Goal: Task Accomplishment & Management: Manage account settings

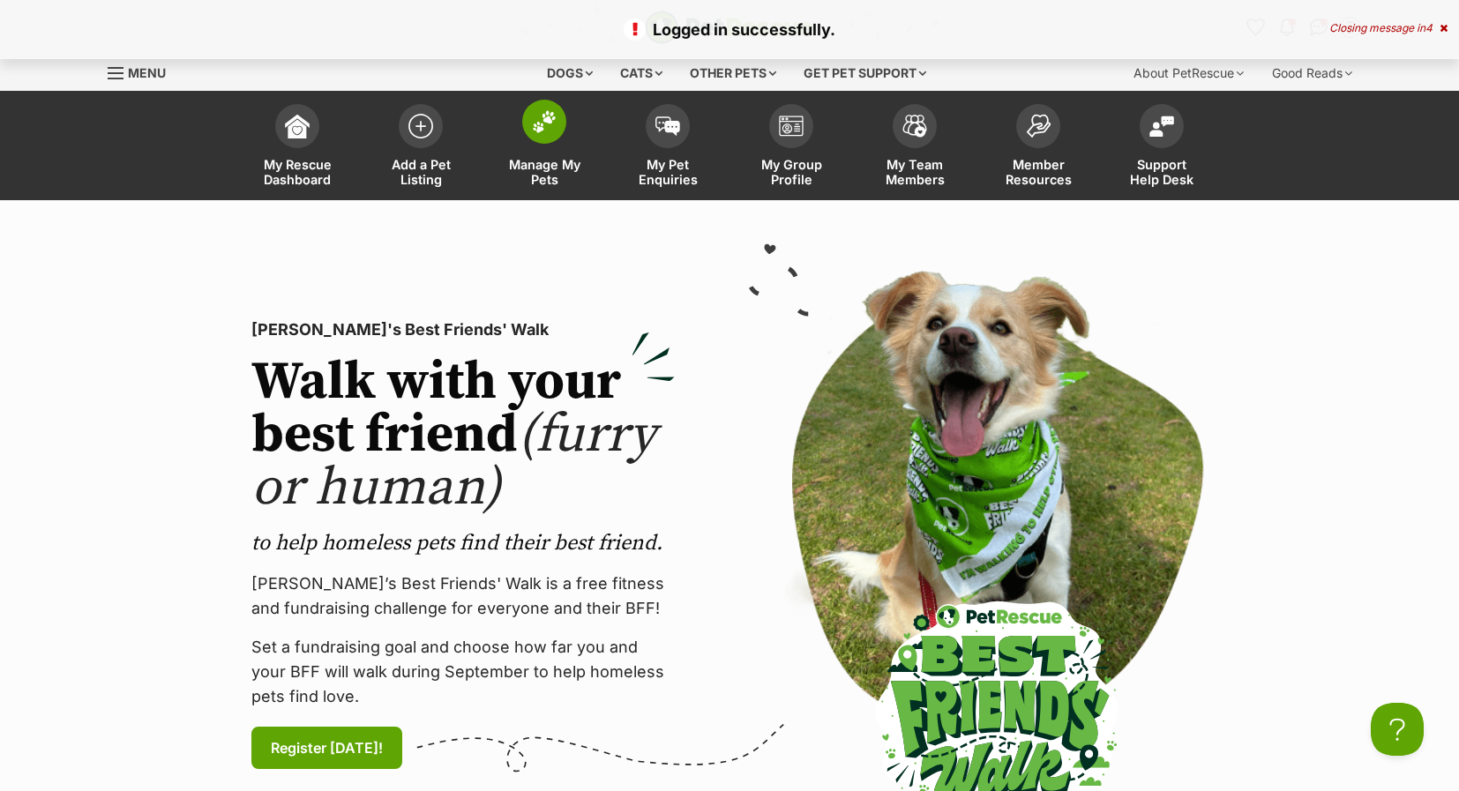
click at [557, 132] on span at bounding box center [544, 122] width 44 height 44
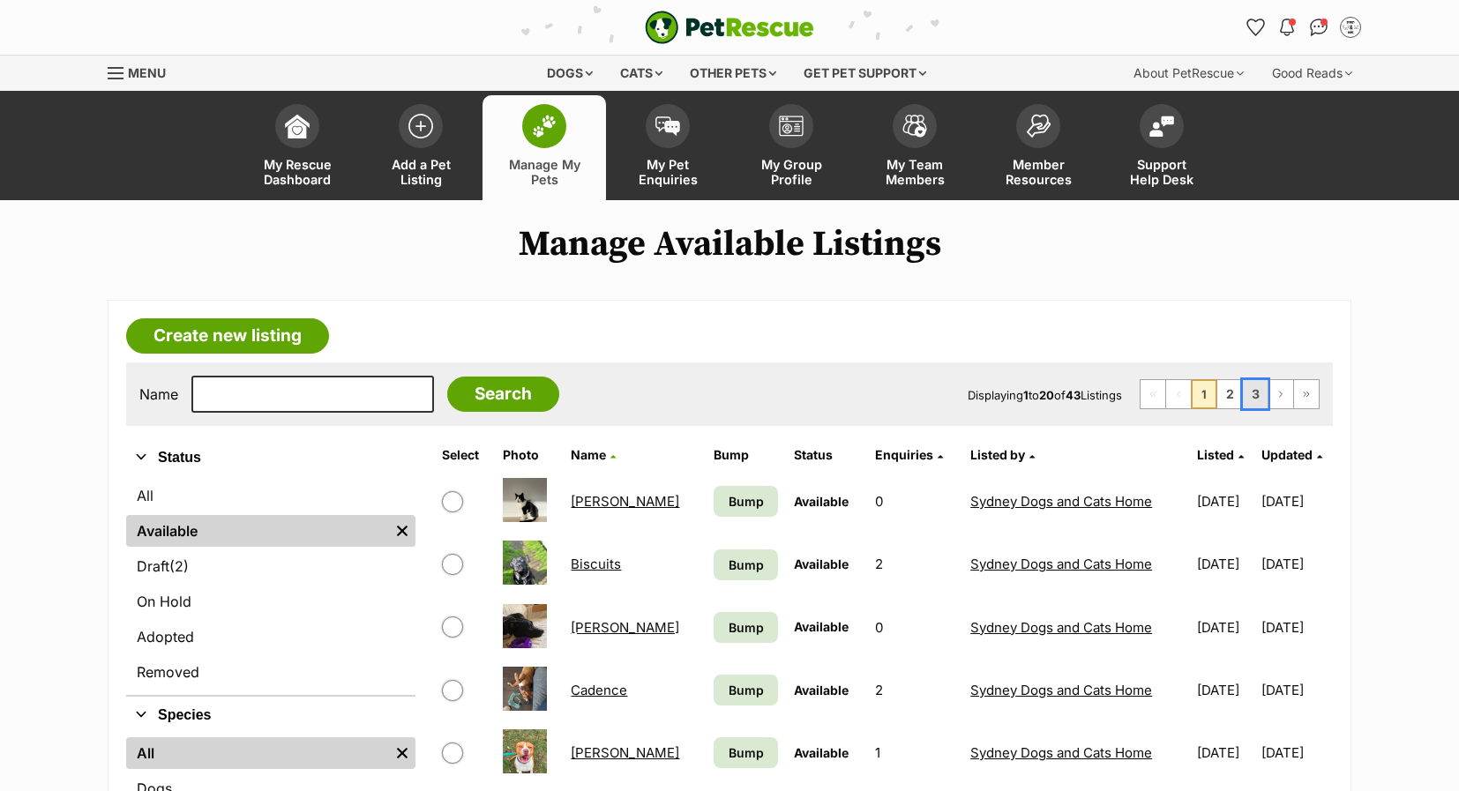
click at [1254, 388] on link "3" at bounding box center [1255, 394] width 25 height 28
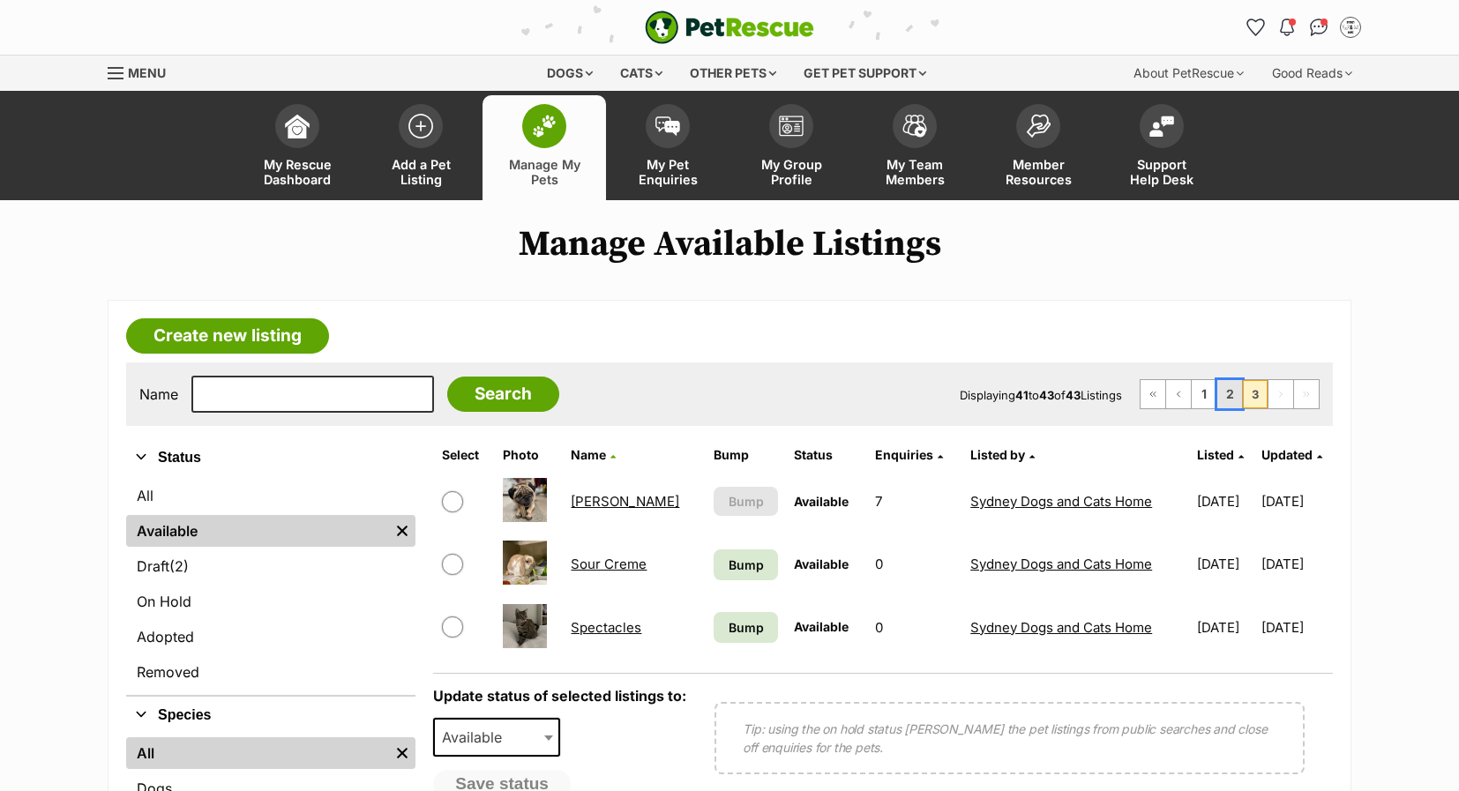
click at [1224, 398] on link "2" at bounding box center [1229, 394] width 25 height 28
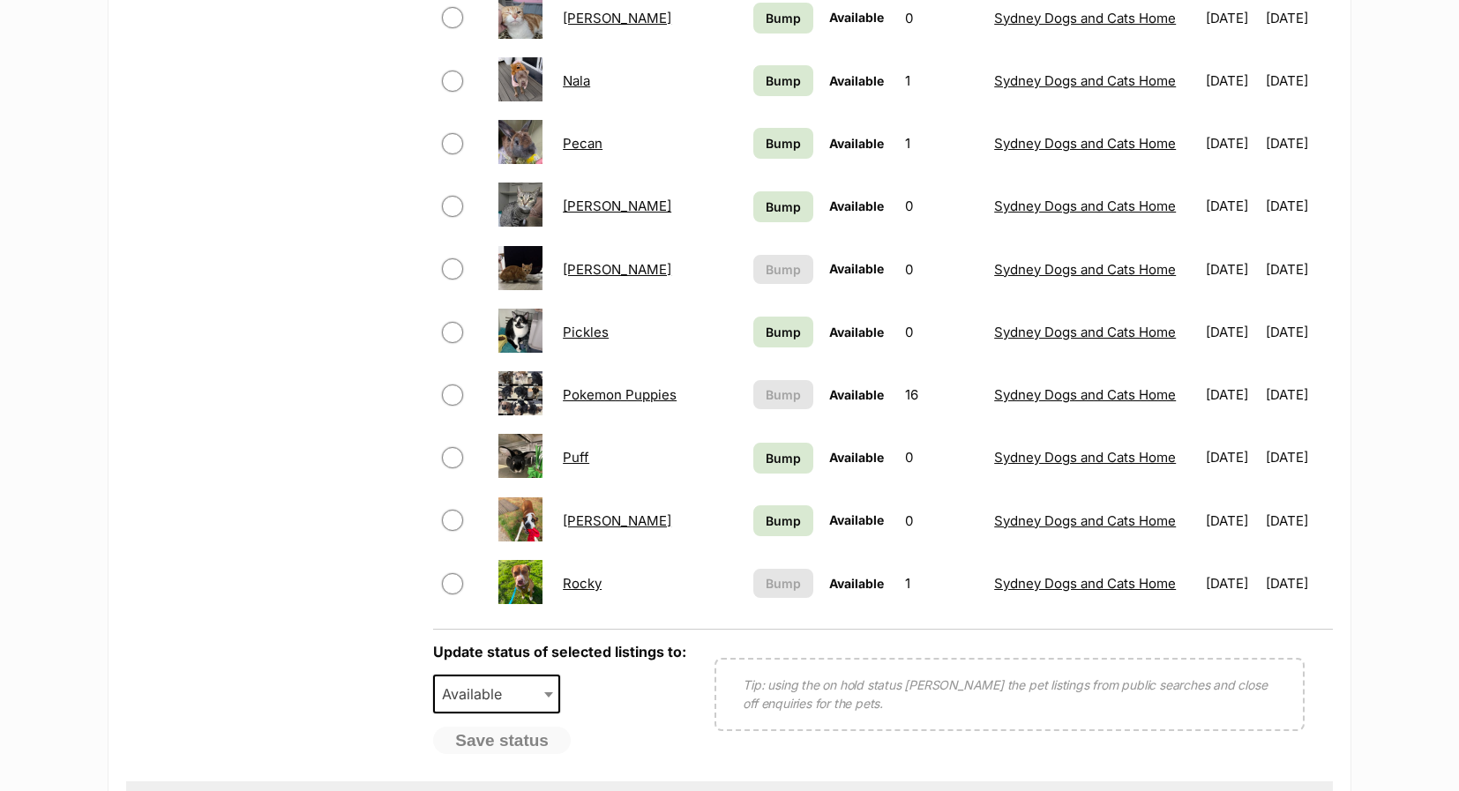
scroll to position [1147, 0]
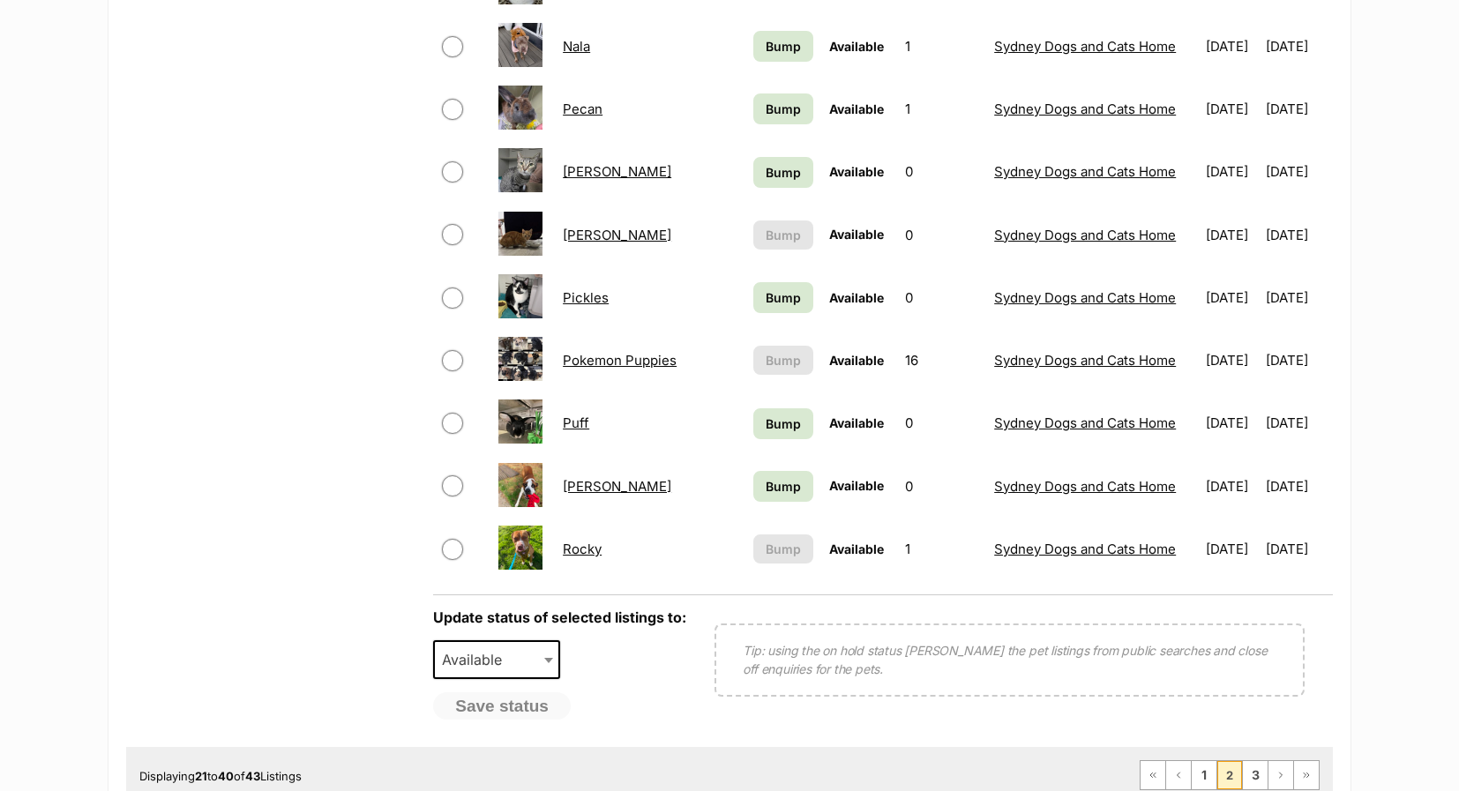
click at [605, 358] on link "Pokemon Puppies" at bounding box center [620, 360] width 114 height 17
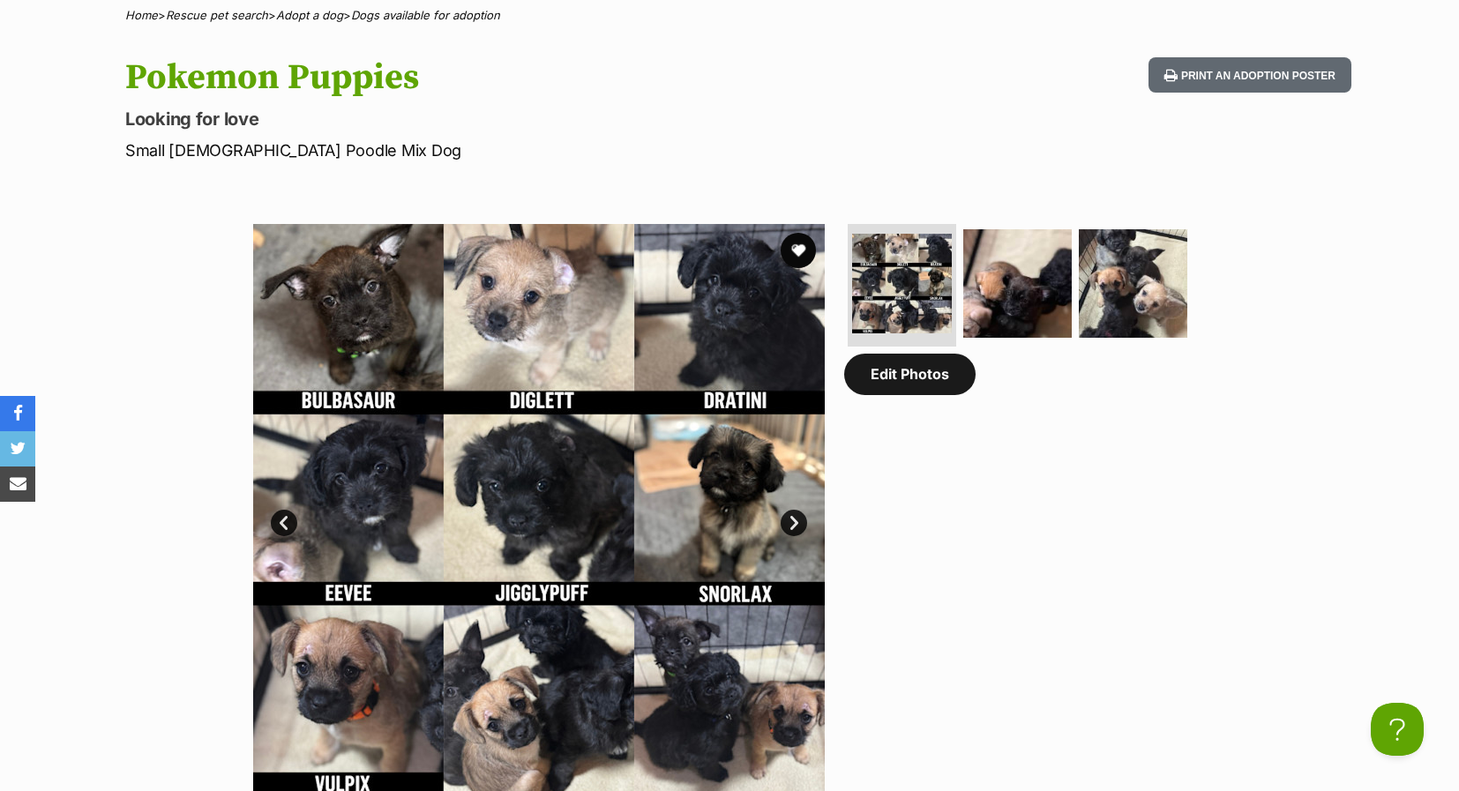
click at [892, 392] on link "Edit Photos" at bounding box center [909, 374] width 131 height 41
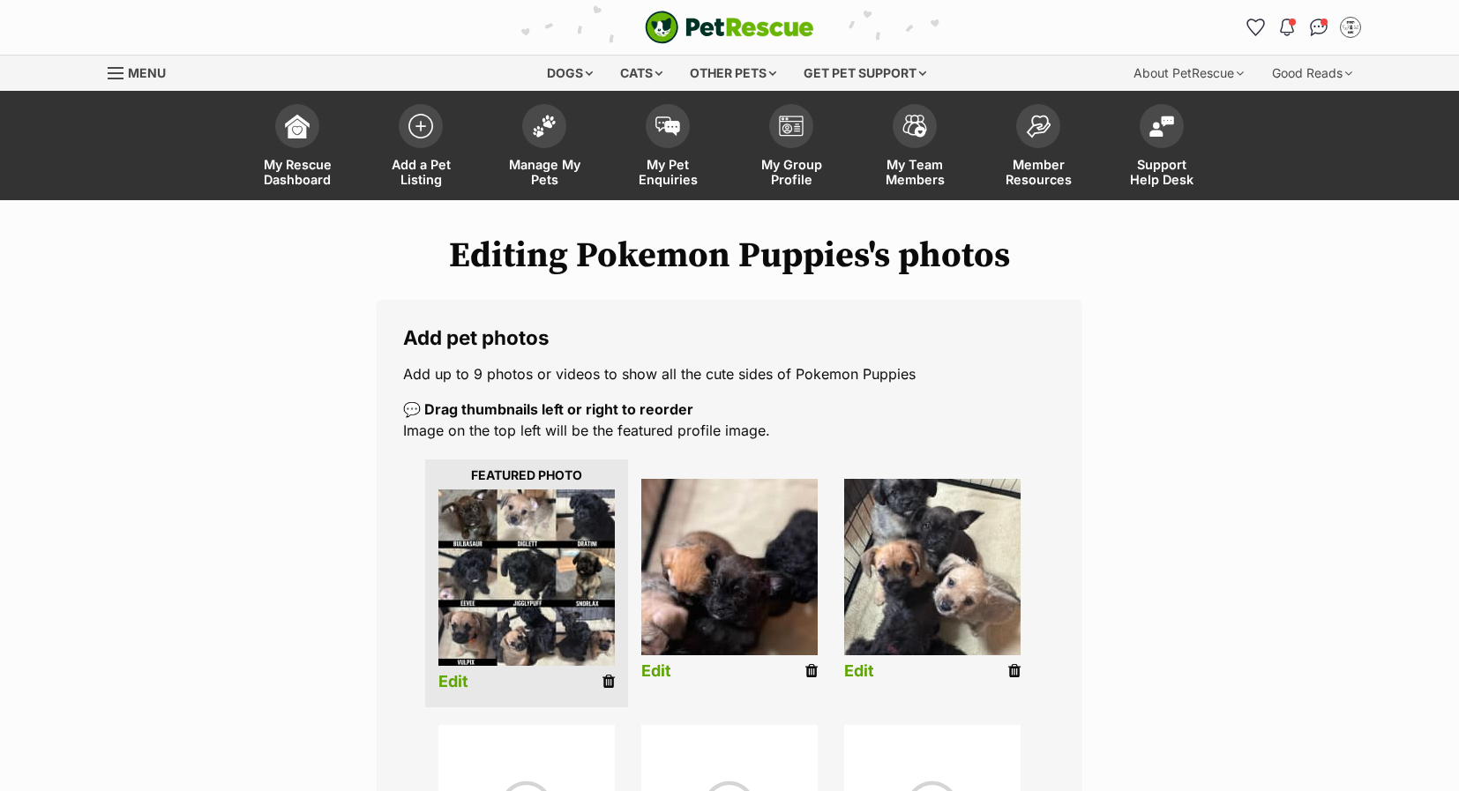
click at [615, 679] on li "Edit" at bounding box center [526, 584] width 203 height 248
click at [610, 679] on icon at bounding box center [609, 682] width 12 height 16
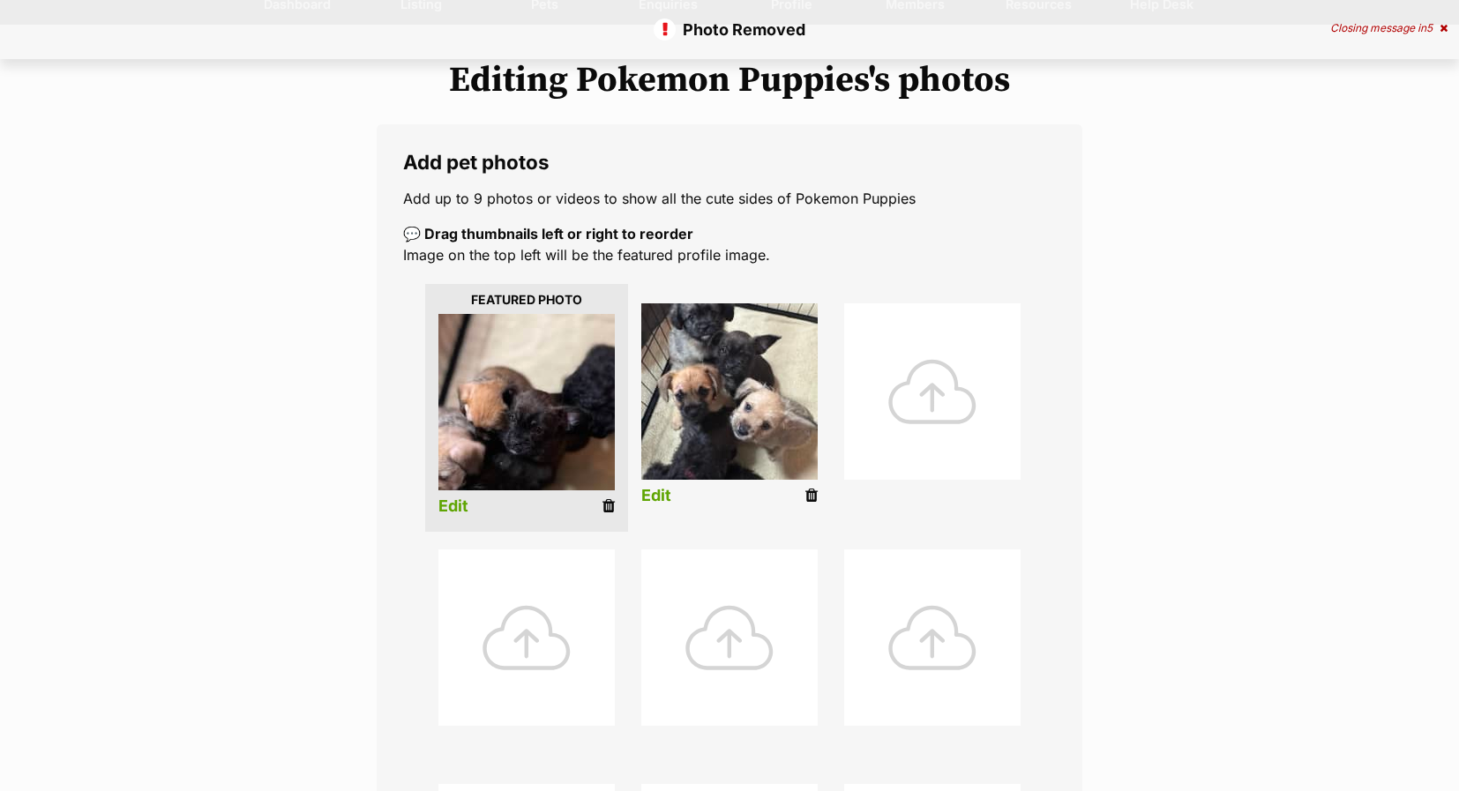
scroll to position [176, 0]
click at [935, 383] on div at bounding box center [932, 391] width 176 height 176
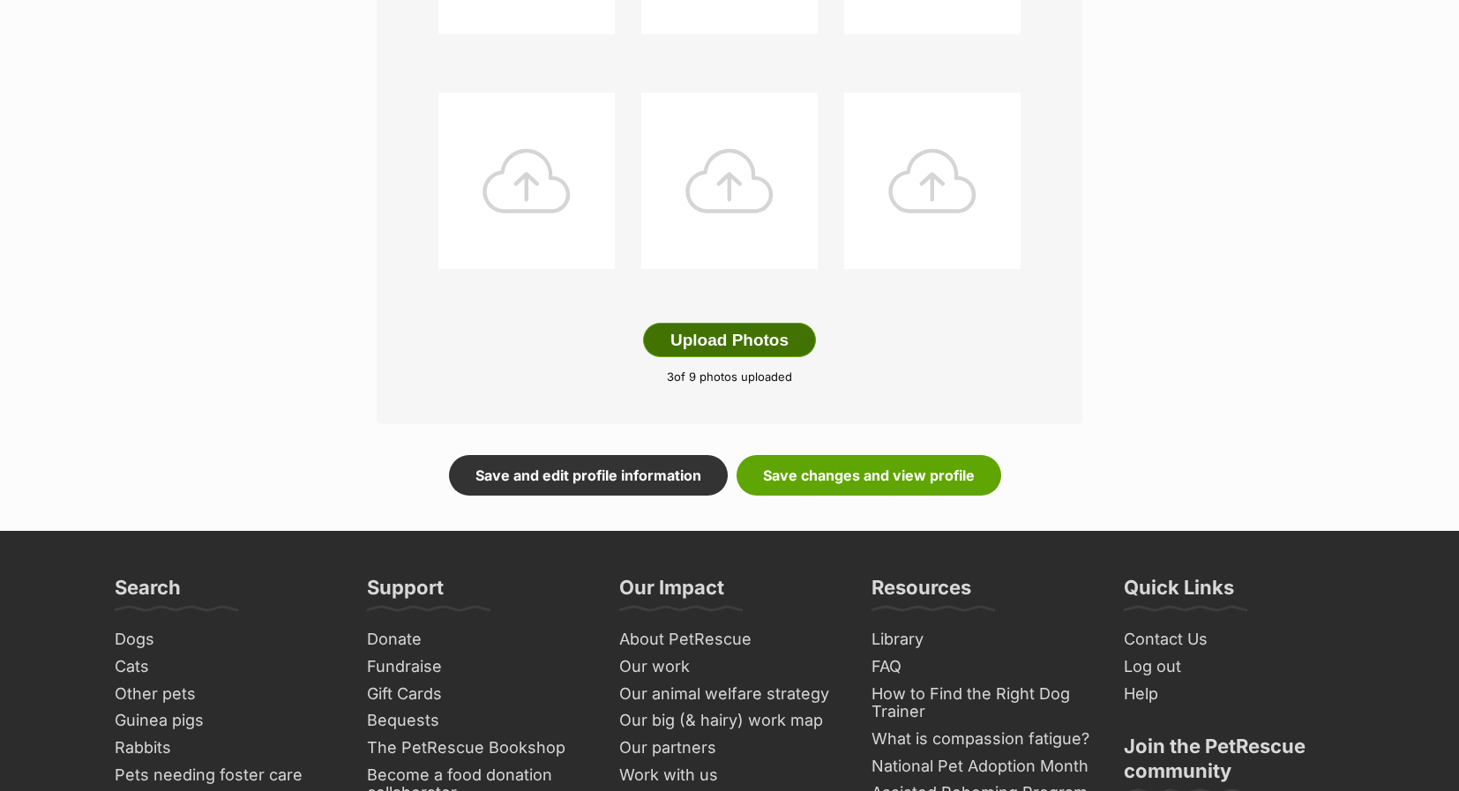
scroll to position [882, 0]
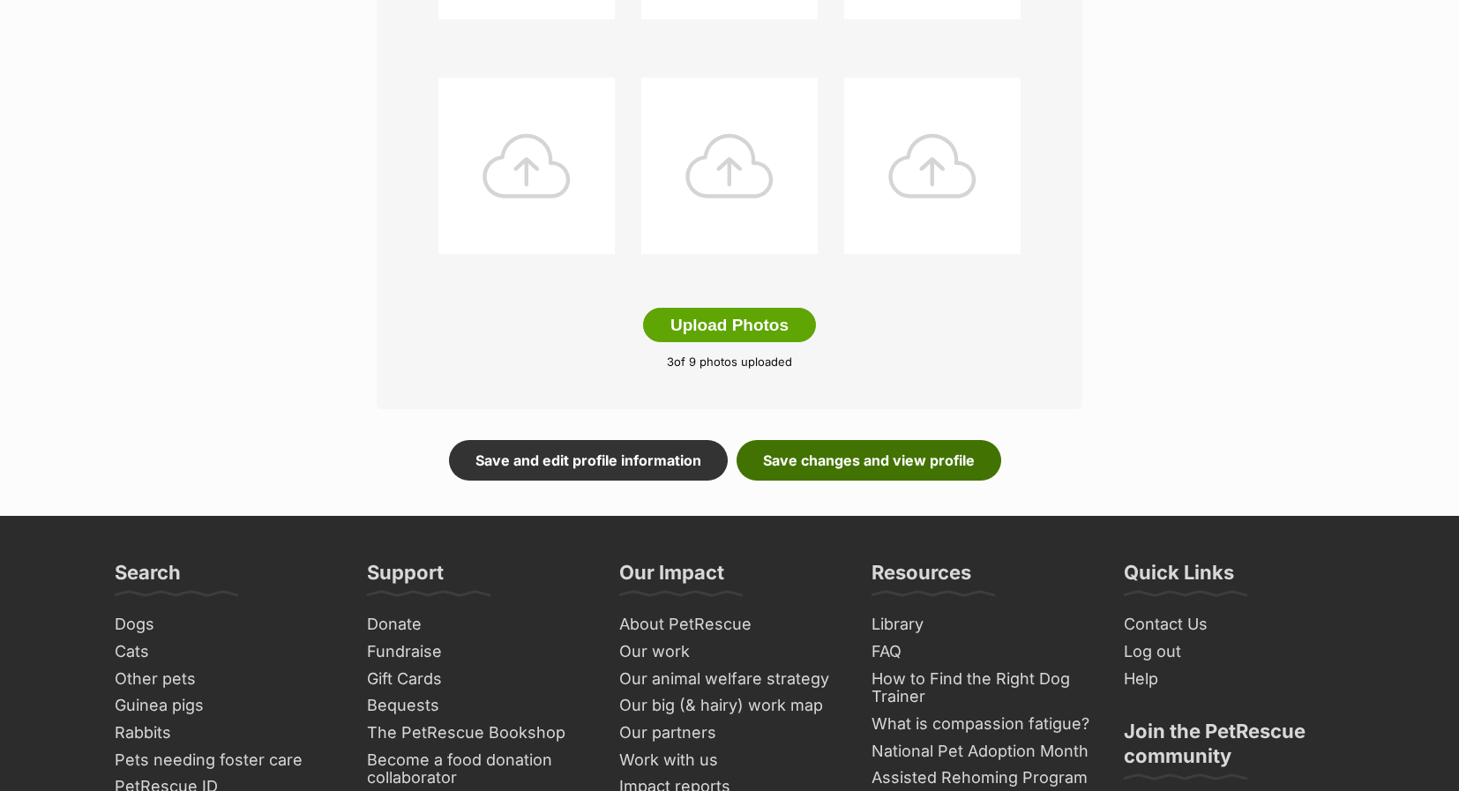
click at [806, 468] on link "Save changes and view profile" at bounding box center [869, 460] width 265 height 41
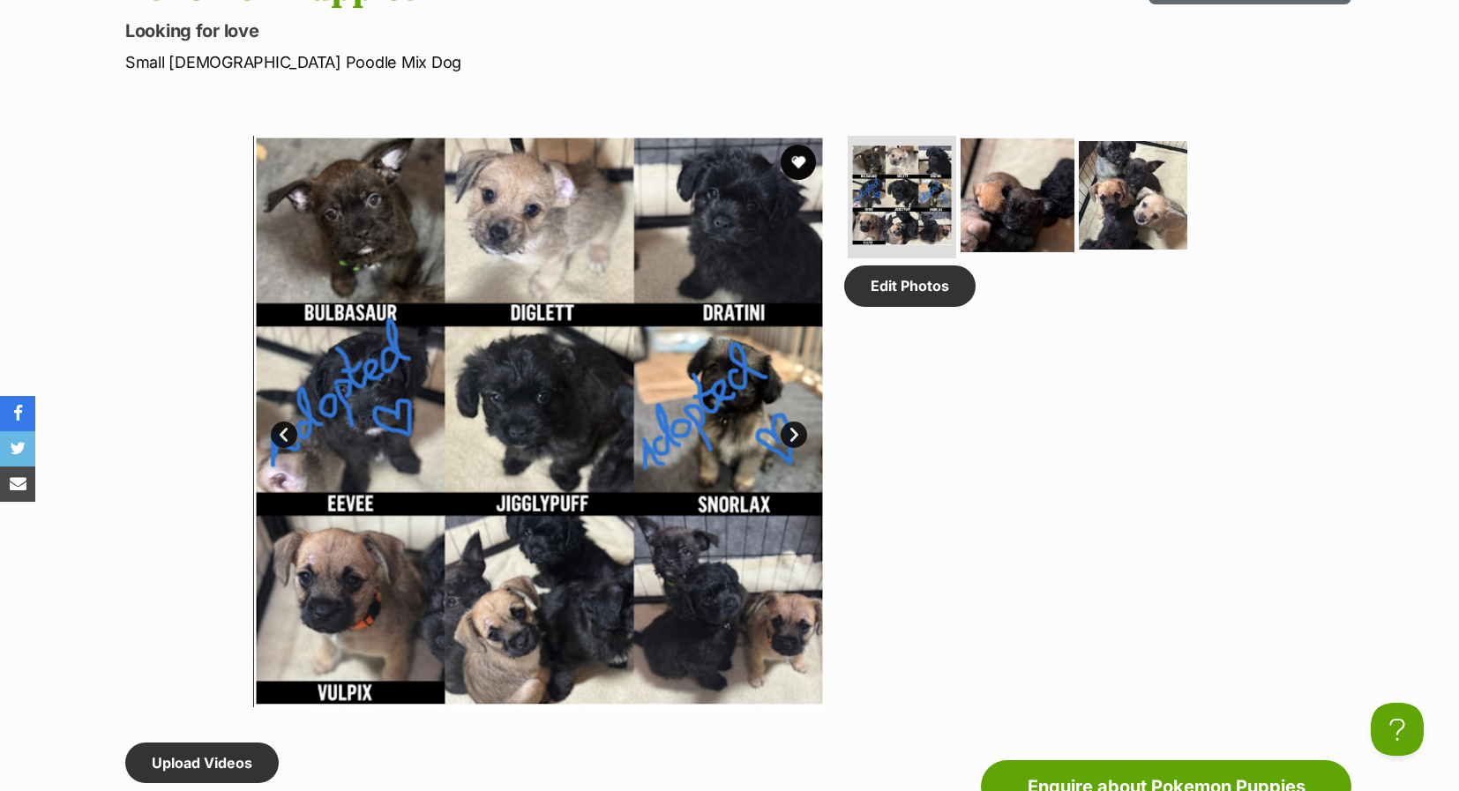
click at [1039, 194] on img at bounding box center [1018, 195] width 114 height 114
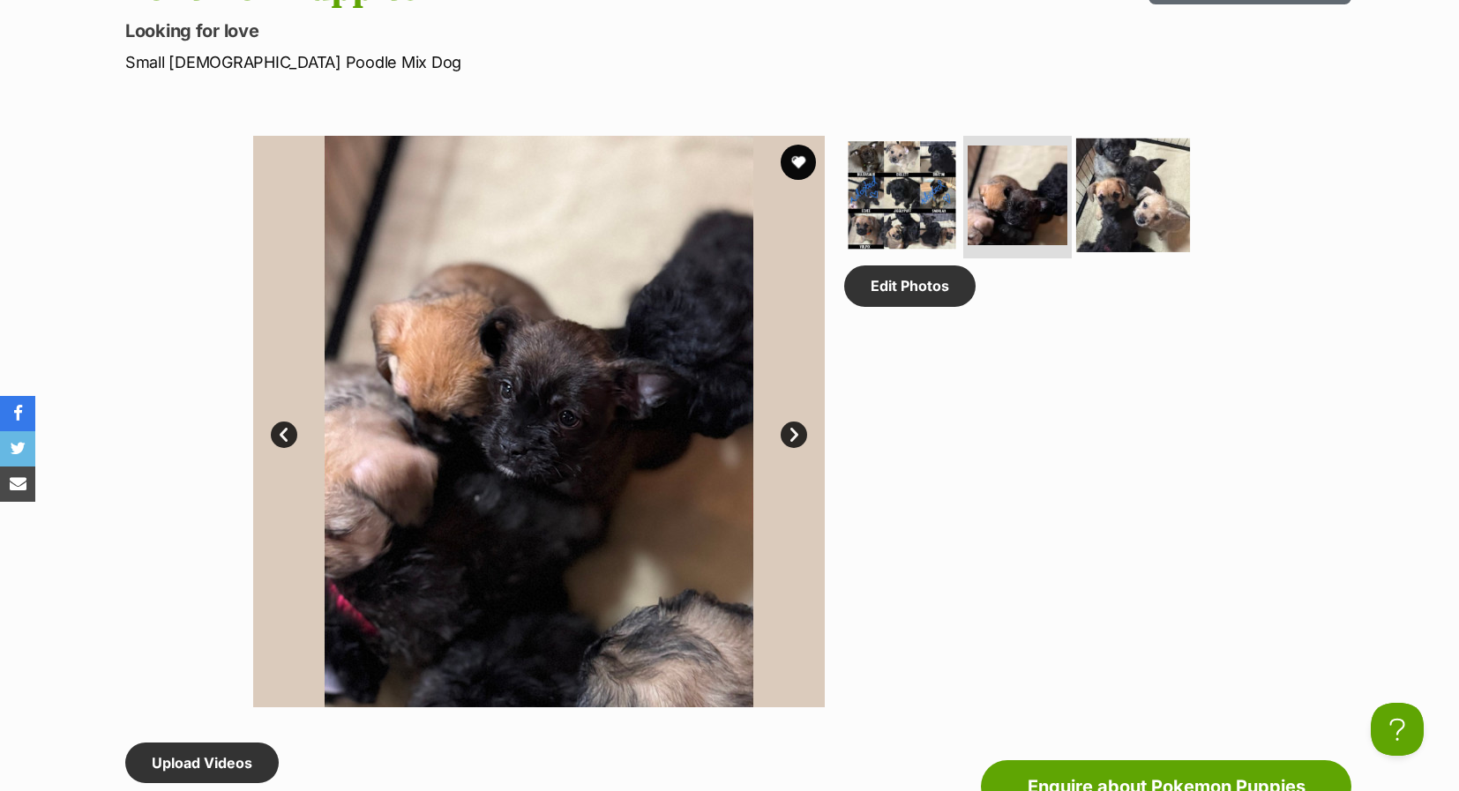
click at [1096, 194] on img at bounding box center [1133, 195] width 114 height 114
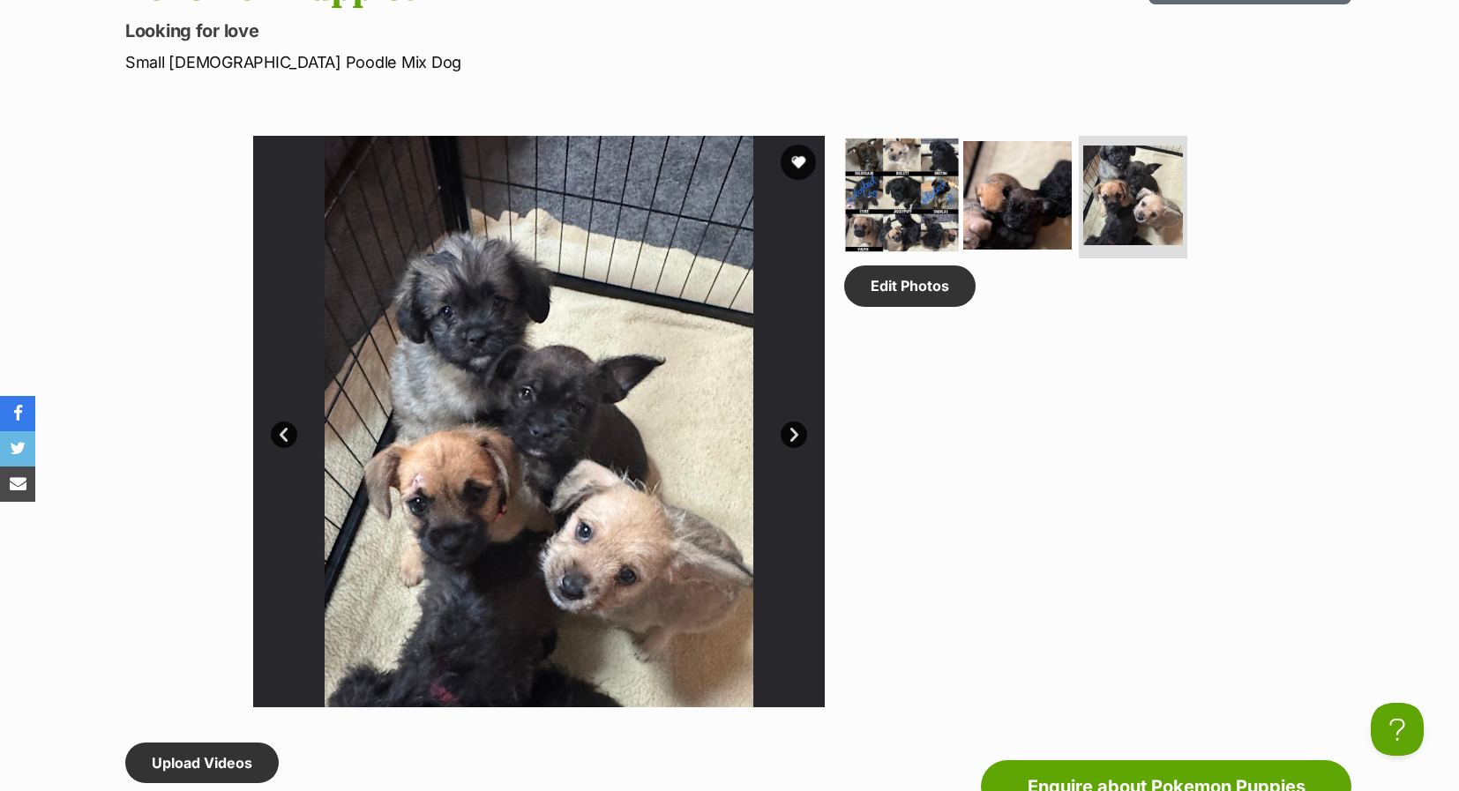
click at [887, 194] on img at bounding box center [902, 195] width 114 height 114
